Goal: Task Accomplishment & Management: Complete application form

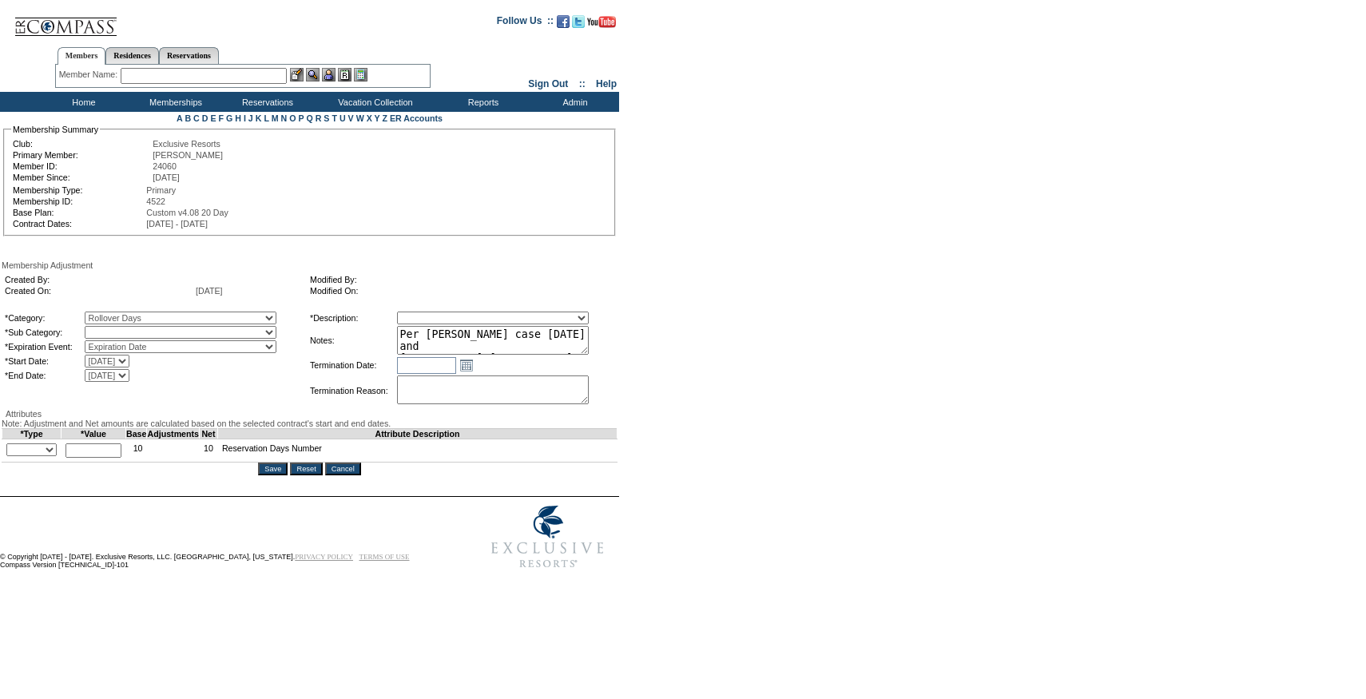
click at [140, 336] on select "Rollover Days" at bounding box center [181, 332] width 192 height 13
select select "782"
click at [117, 329] on select "Rollover Days" at bounding box center [181, 332] width 192 height 13
click at [471, 320] on select "Membership/Transfer Fee Adjustment Membership Fee Adjustment Add-On Fee Adjustm…" at bounding box center [493, 318] width 192 height 13
select select "275"
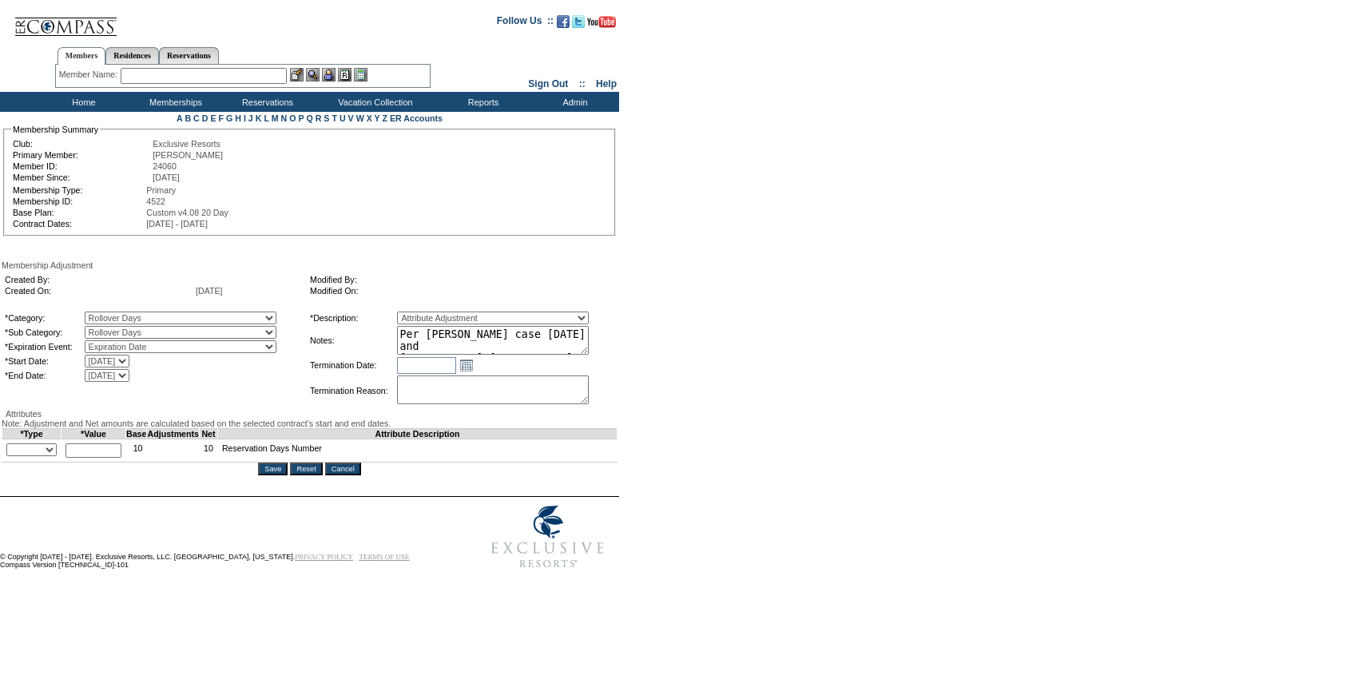
click at [427, 314] on select "Membership/Transfer Fee Adjustment Membership Fee Adjustment Add-On Fee Adjustm…" at bounding box center [493, 318] width 192 height 13
click at [45, 463] on td "+ - Override *" at bounding box center [31, 450] width 59 height 23
click at [45, 456] on select "+ - Override" at bounding box center [31, 449] width 50 height 13
select select "1"
click at [10, 456] on select "+ - Override" at bounding box center [31, 449] width 50 height 13
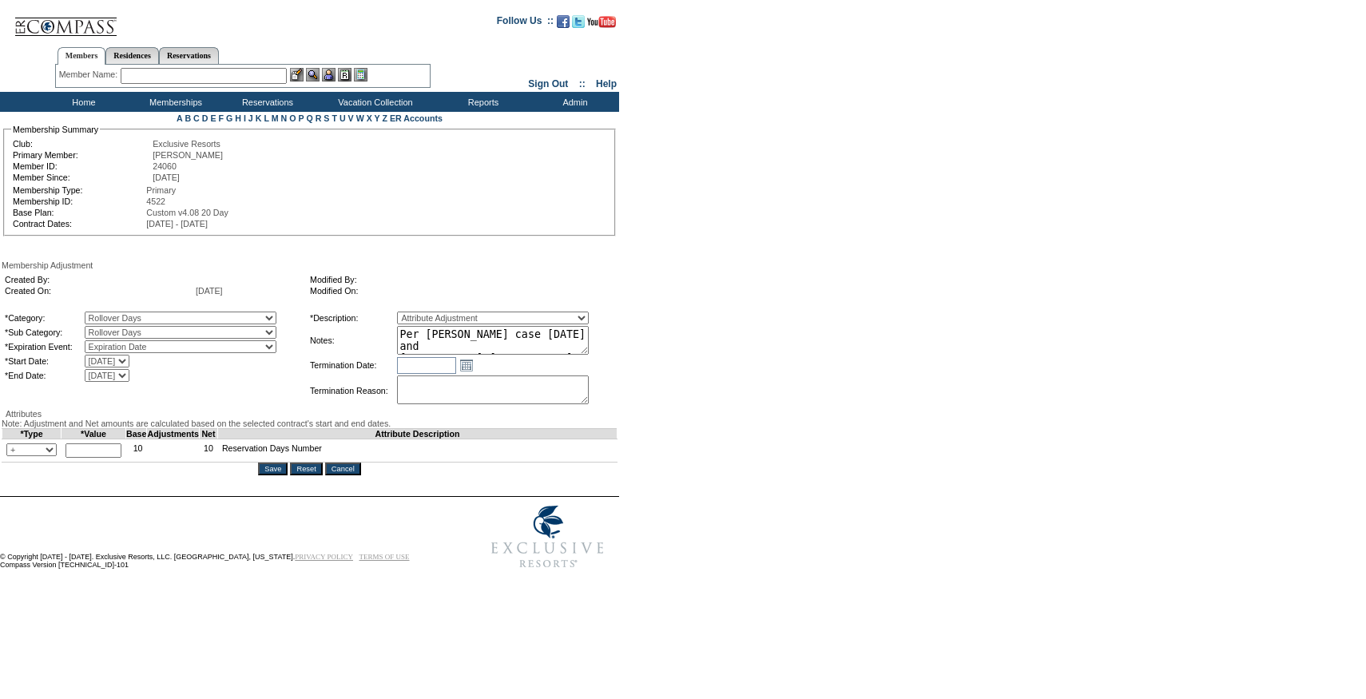
click at [86, 458] on input "text" at bounding box center [94, 450] width 56 height 14
type input "4"
type input "5"
click at [276, 475] on input "Save" at bounding box center [273, 469] width 30 height 13
